Goal: Task Accomplishment & Management: Manage account settings

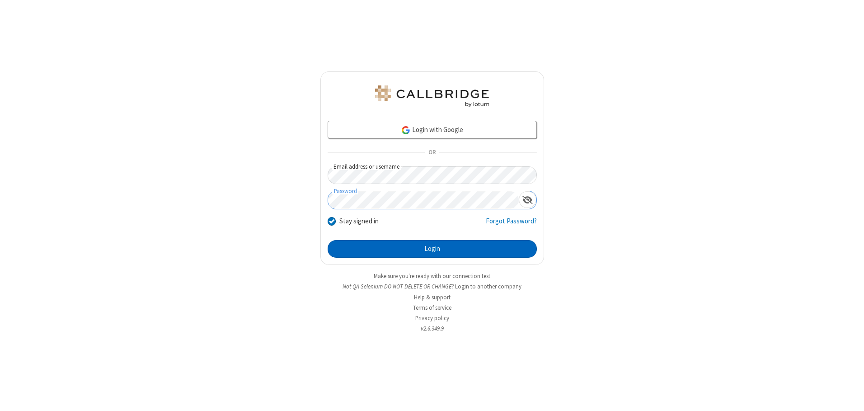
click at [432, 249] on button "Login" at bounding box center [432, 249] width 209 height 18
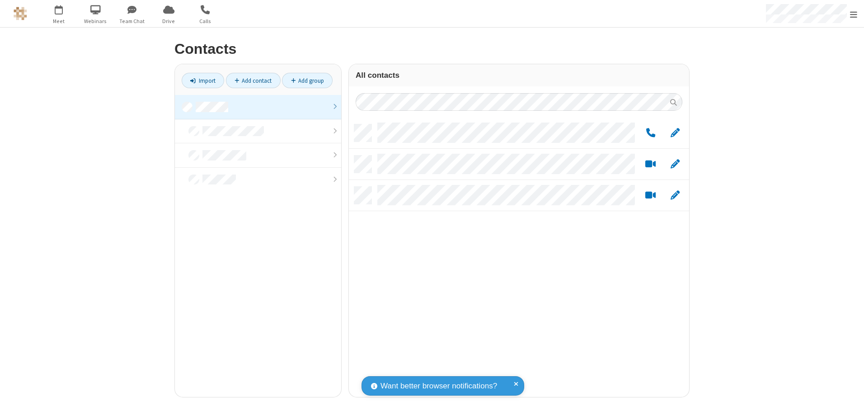
scroll to position [273, 334]
click at [258, 107] on link at bounding box center [258, 107] width 166 height 24
click at [307, 80] on link "Add group" at bounding box center [307, 80] width 51 height 15
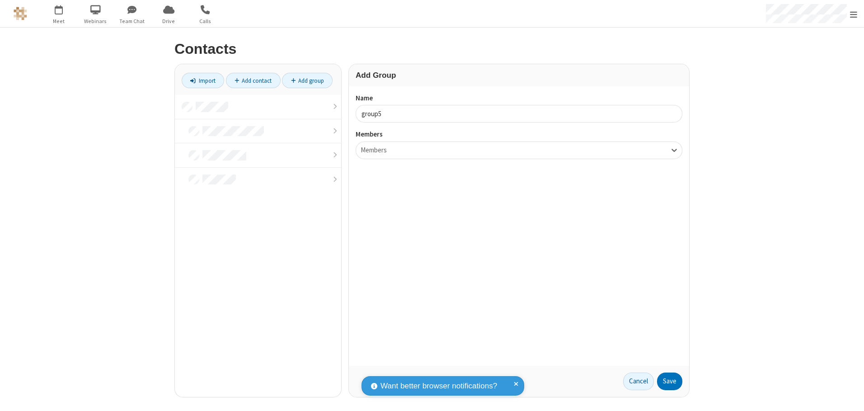
type input "group5"
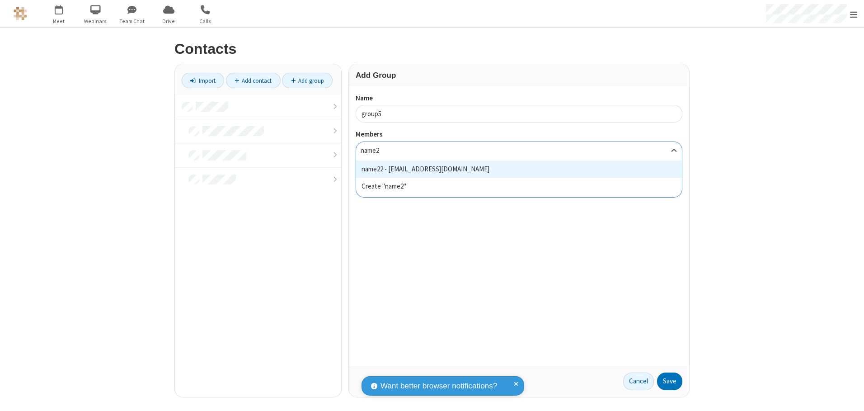
type input "name22"
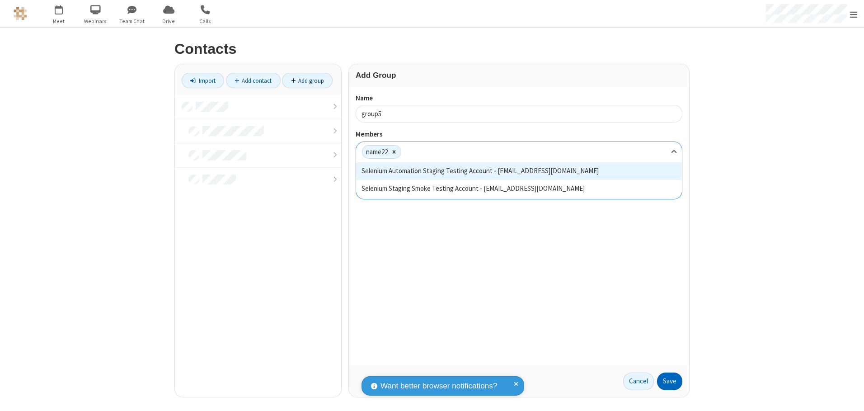
click at [670, 381] on button "Save" at bounding box center [669, 381] width 25 height 18
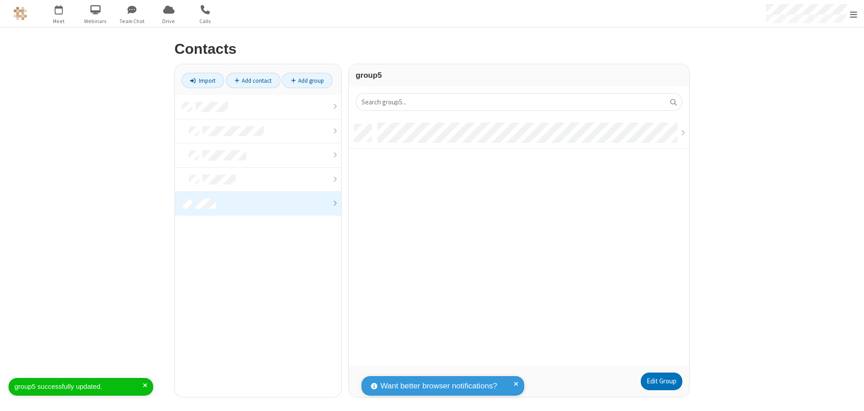
scroll to position [241, 334]
click at [661, 381] on link "Edit Group" at bounding box center [662, 381] width 42 height 18
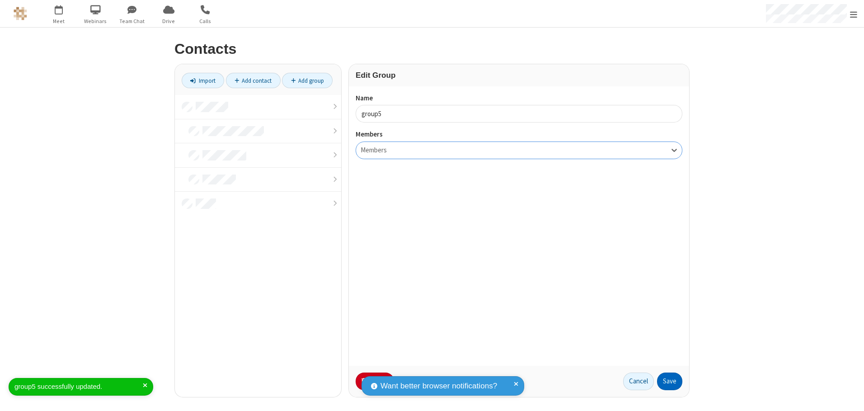
click at [670, 381] on button "Save" at bounding box center [669, 381] width 25 height 18
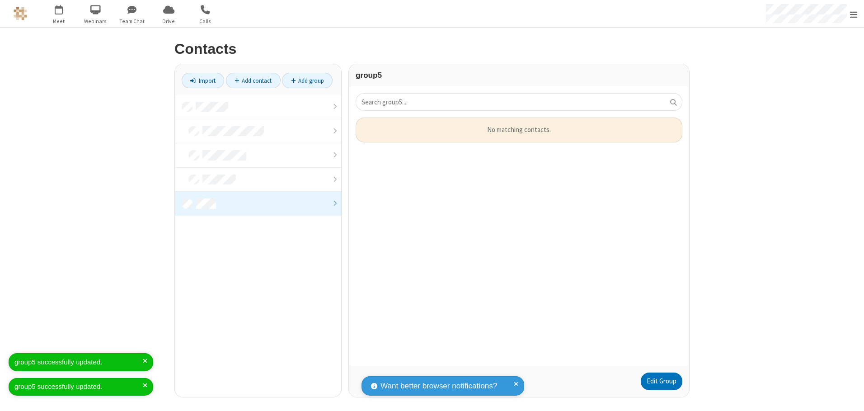
scroll to position [241, 334]
